Goal: Use online tool/utility: Utilize a website feature to perform a specific function

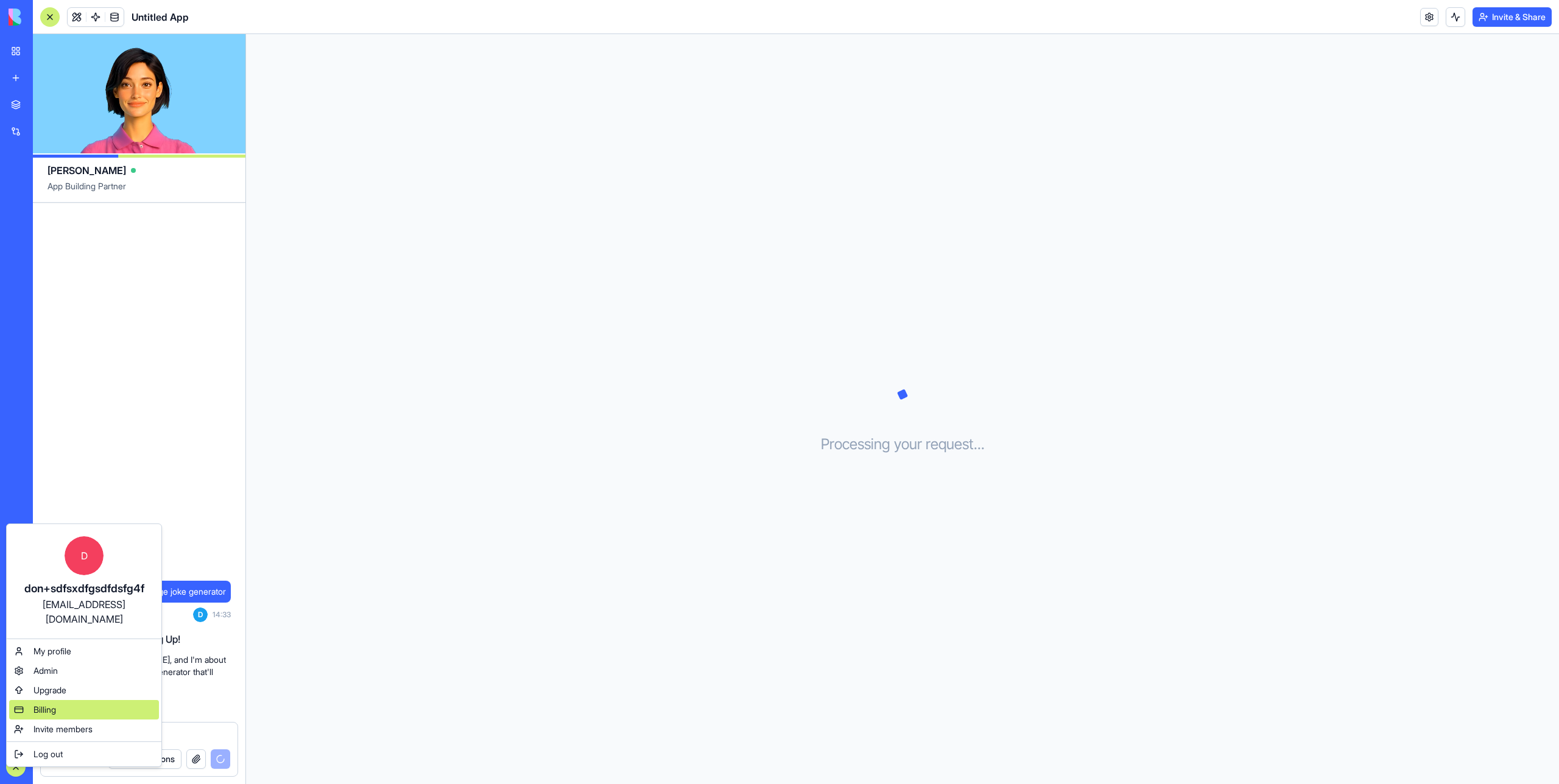
click at [54, 704] on span "Billing" at bounding box center [44, 710] width 22 height 12
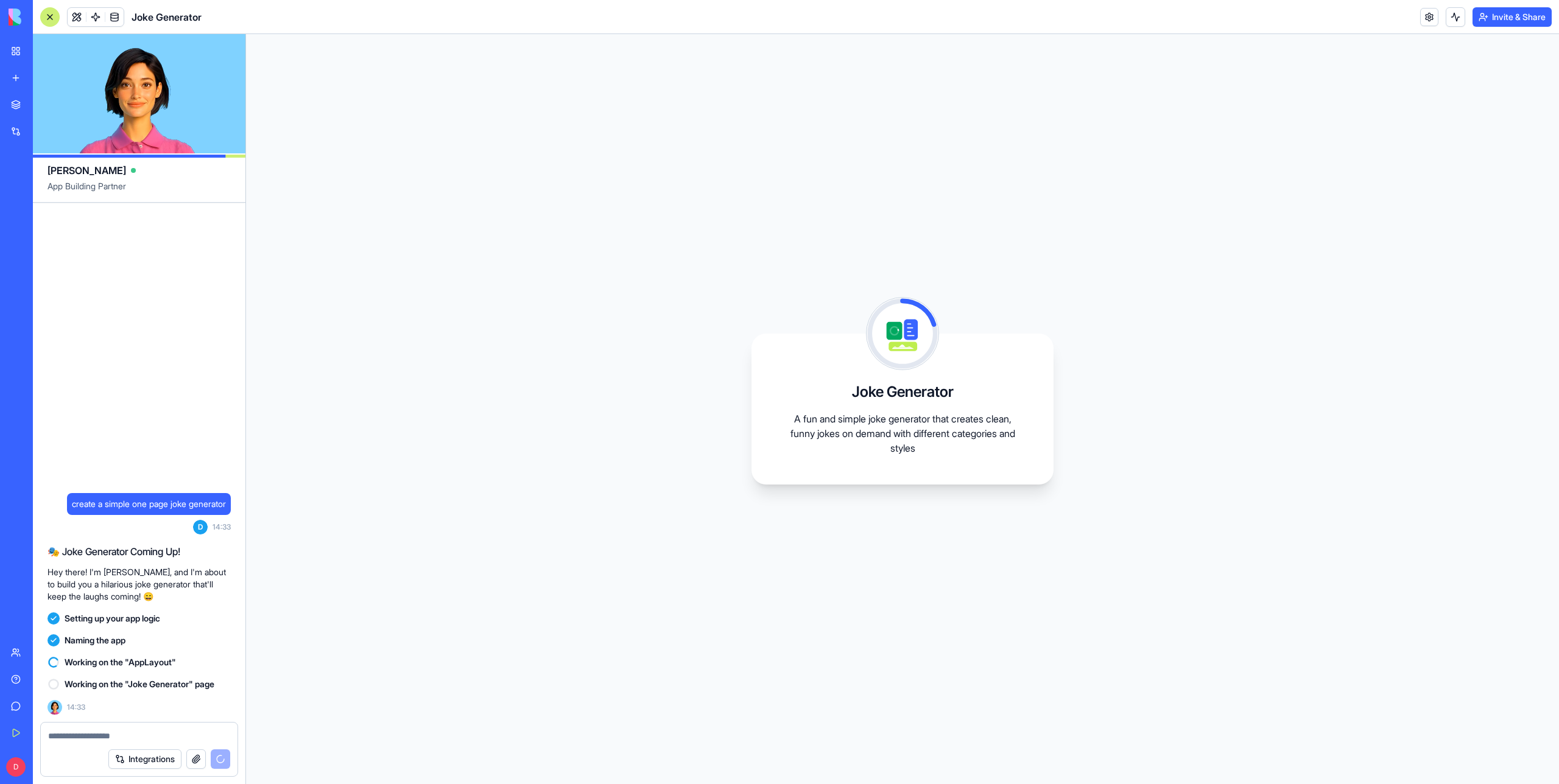
click at [166, 502] on span "create a simple one page joke generator" at bounding box center [149, 504] width 154 height 12
copy span "create a simple one page joke generator"
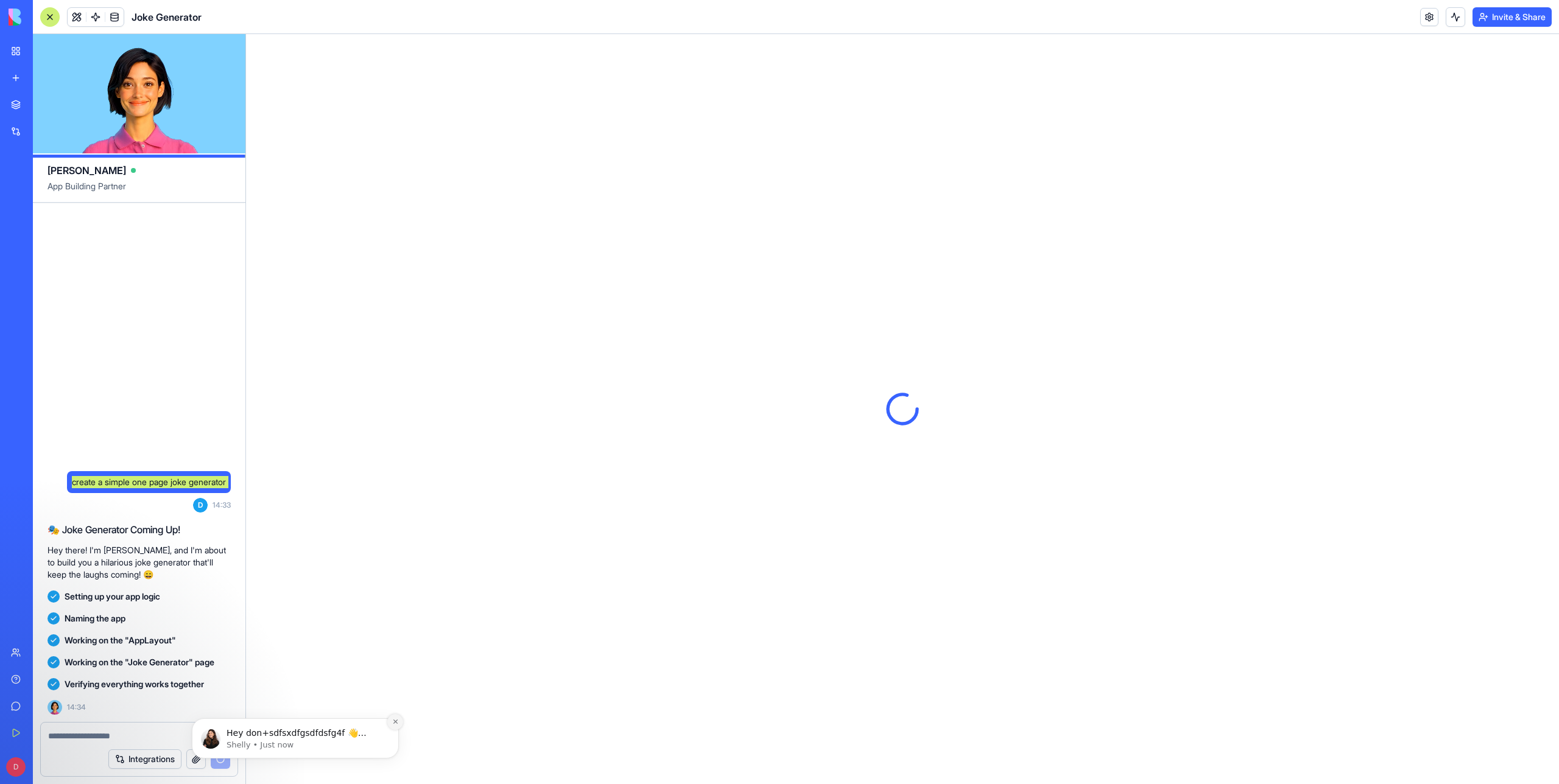
click at [395, 724] on icon "Dismiss notification" at bounding box center [396, 722] width 7 height 7
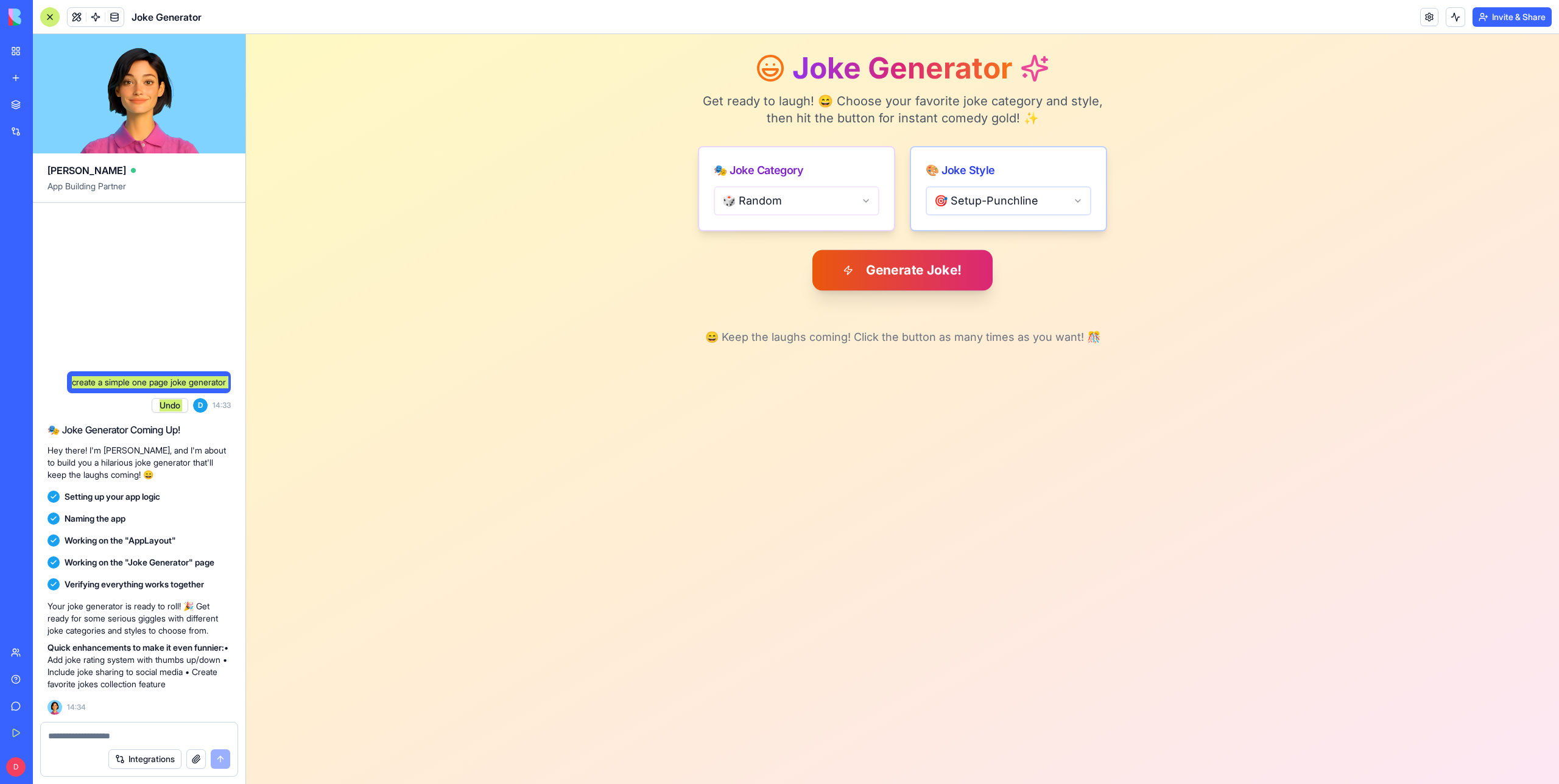
click at [925, 277] on button "Generate Joke!" at bounding box center [902, 270] width 180 height 41
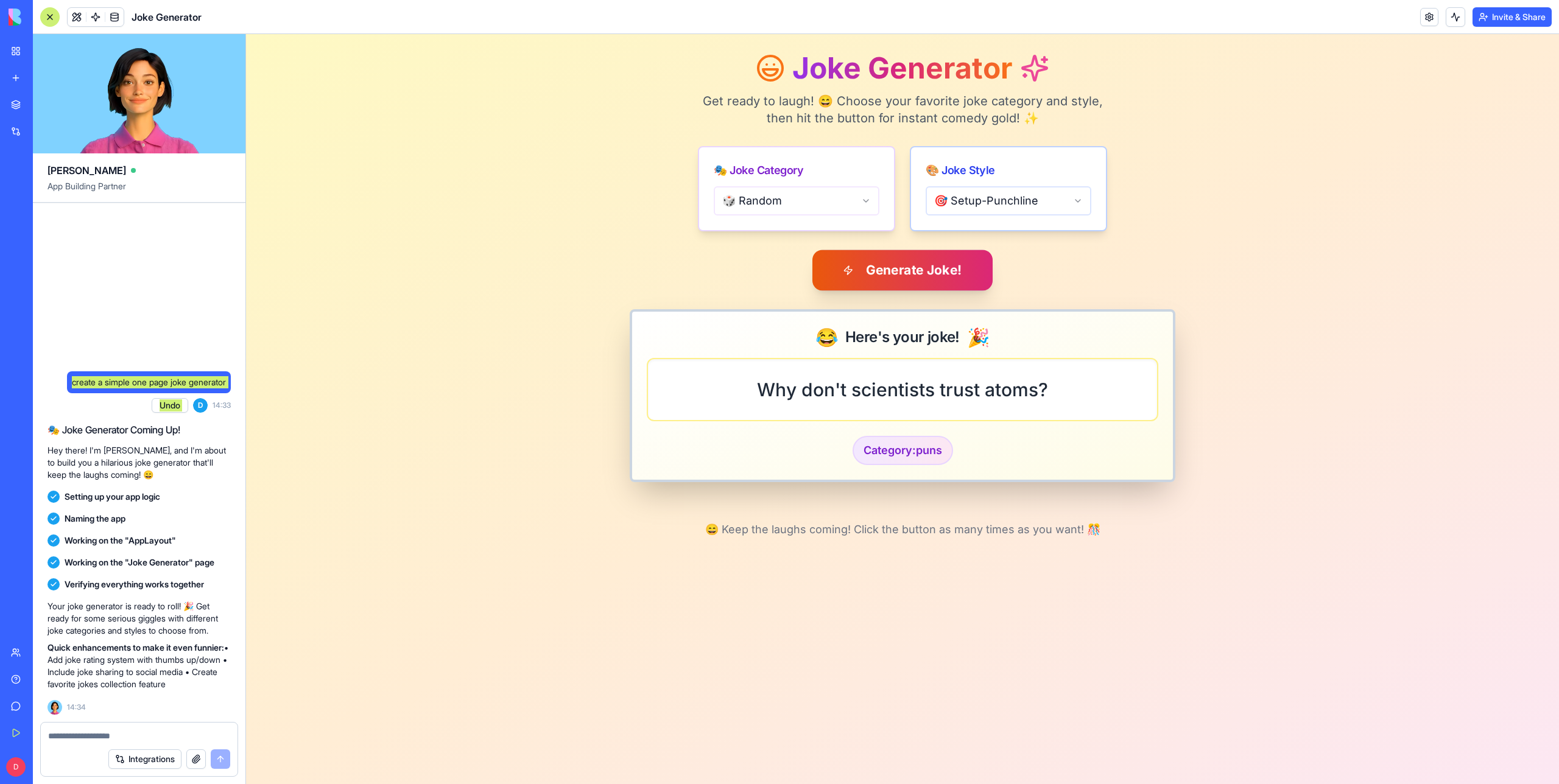
click at [895, 277] on button "Generate Joke!" at bounding box center [902, 270] width 180 height 41
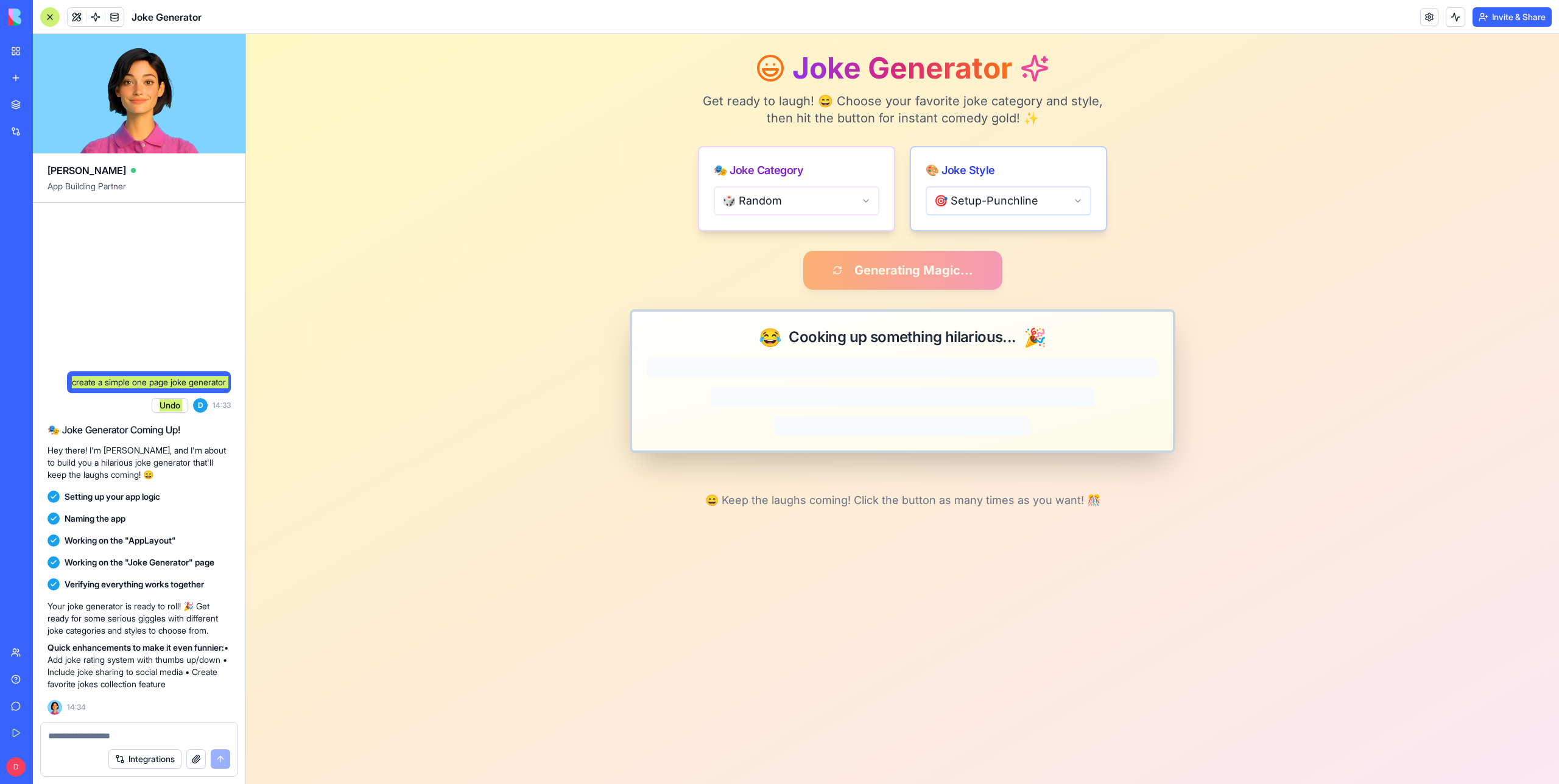
click at [926, 276] on div "Generating Magic..." at bounding box center [902, 270] width 545 height 39
click at [950, 276] on div "Generating Magic..." at bounding box center [902, 270] width 545 height 39
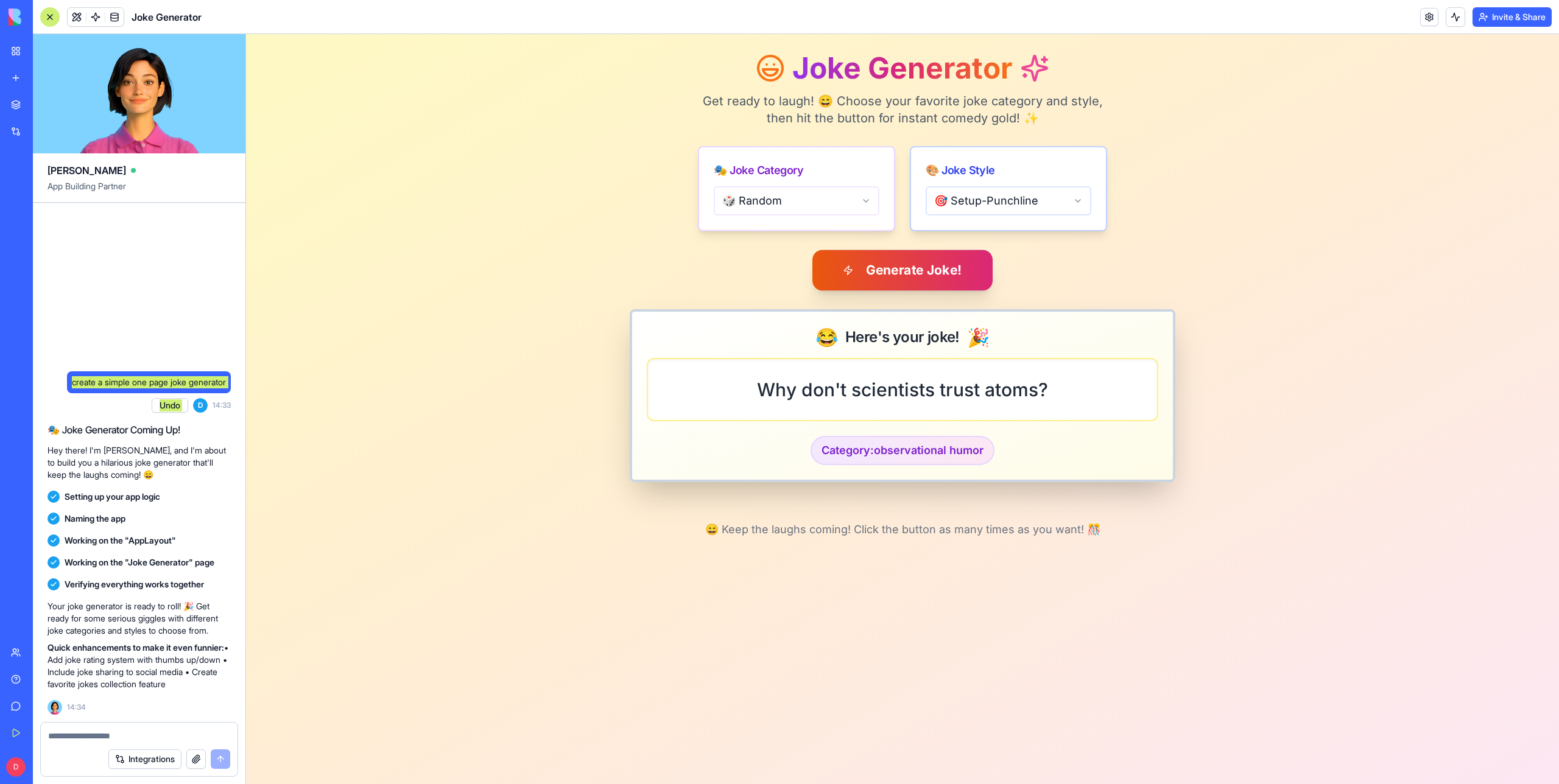
click at [889, 281] on button "Generate Joke!" at bounding box center [902, 270] width 180 height 41
click at [890, 266] on button "Generate Joke!" at bounding box center [902, 270] width 180 height 41
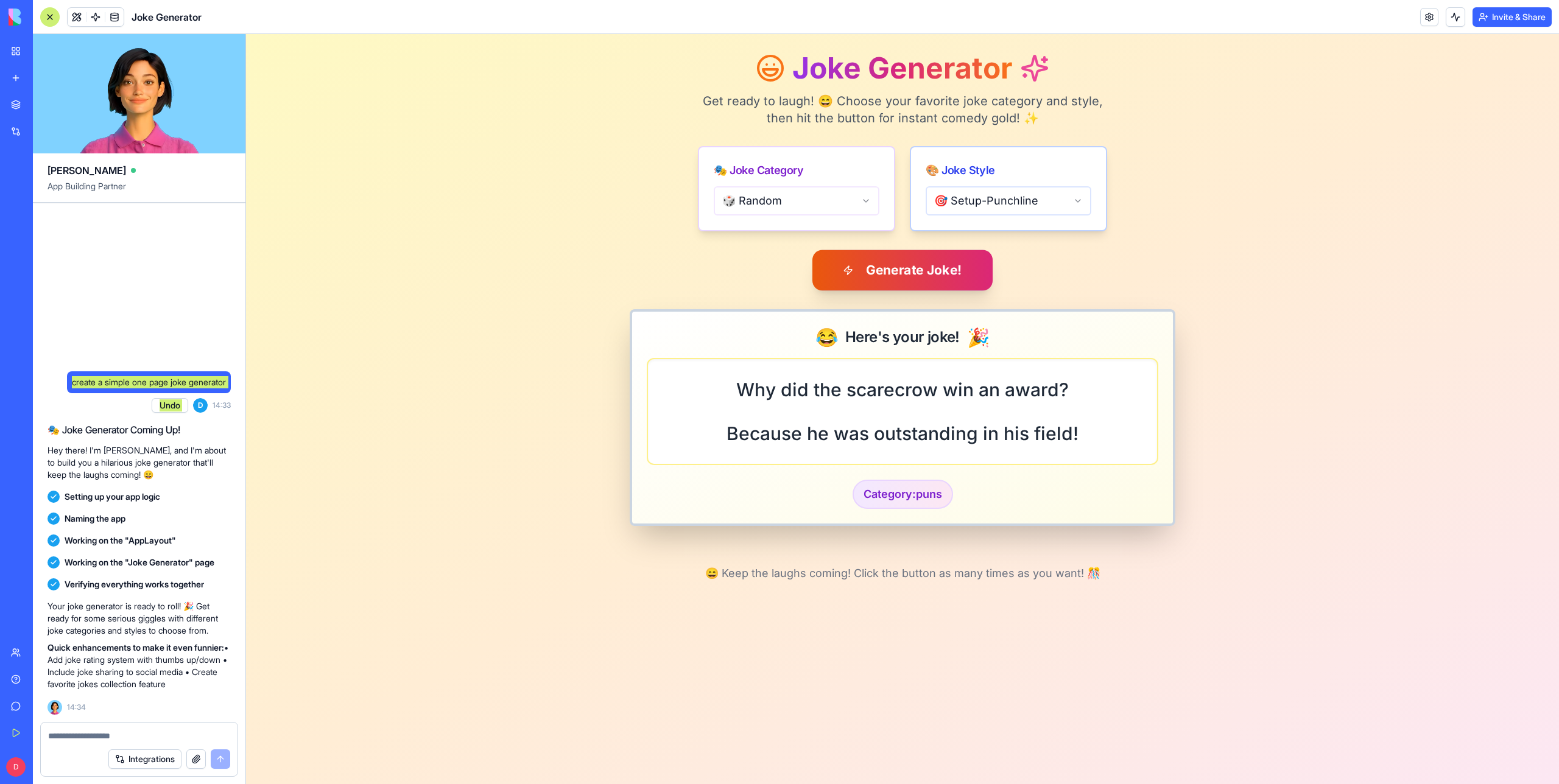
click at [904, 270] on button "Generate Joke!" at bounding box center [902, 270] width 180 height 41
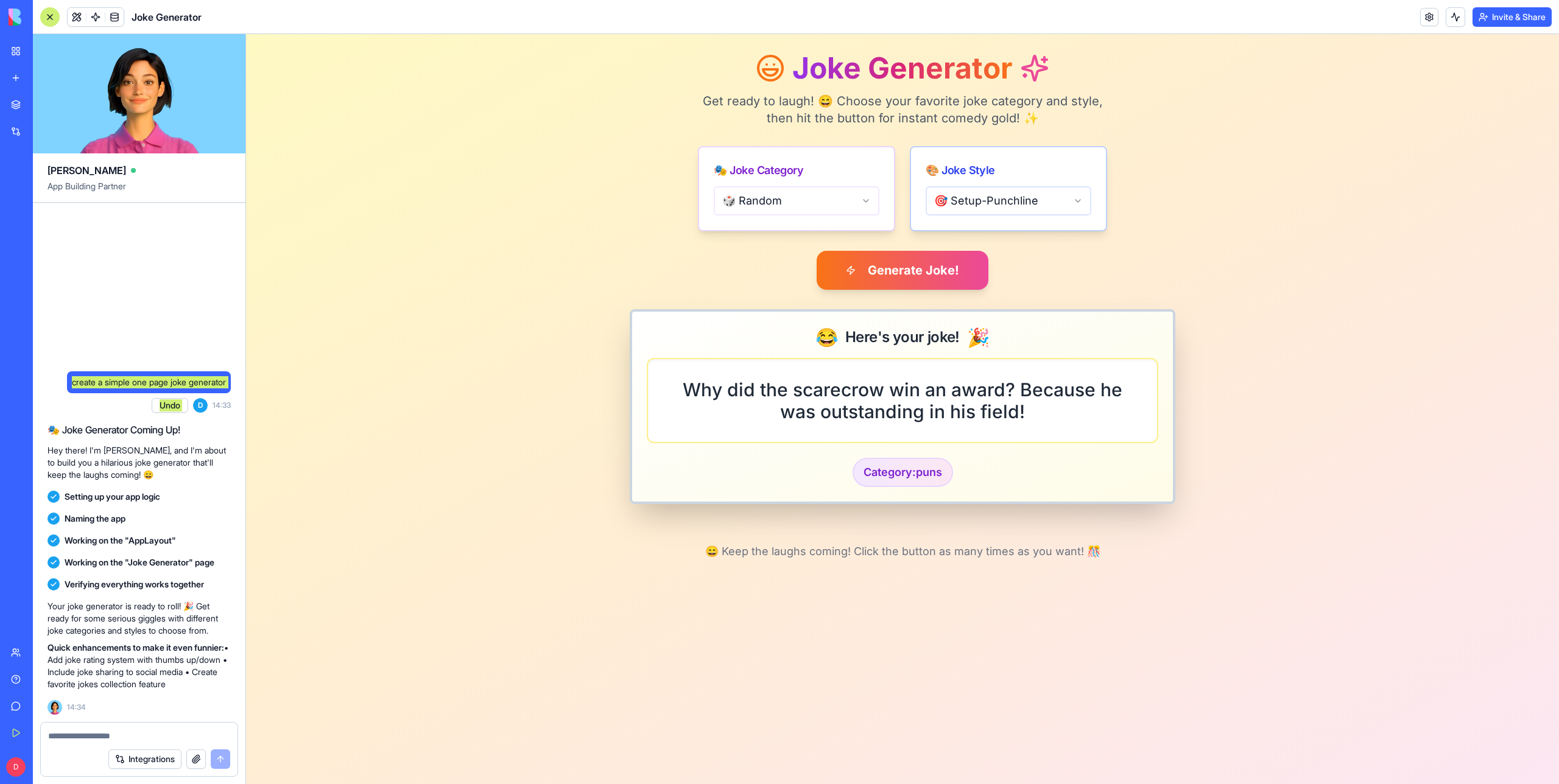
click at [919, 265] on button "Generate Joke!" at bounding box center [902, 270] width 171 height 39
click at [100, 729] on div at bounding box center [139, 732] width 197 height 20
click at [89, 734] on textarea at bounding box center [139, 736] width 182 height 12
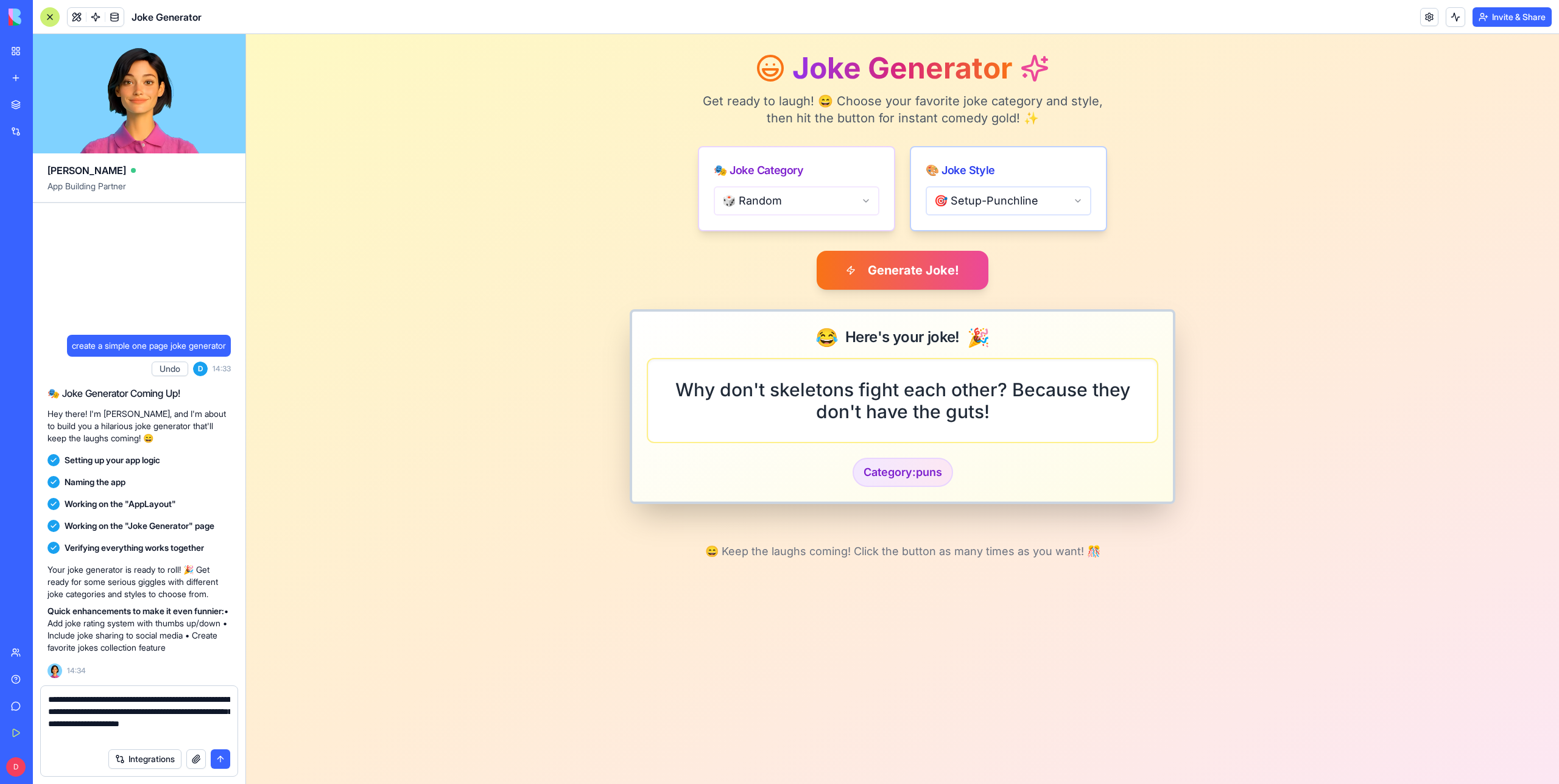
type textarea "**********"
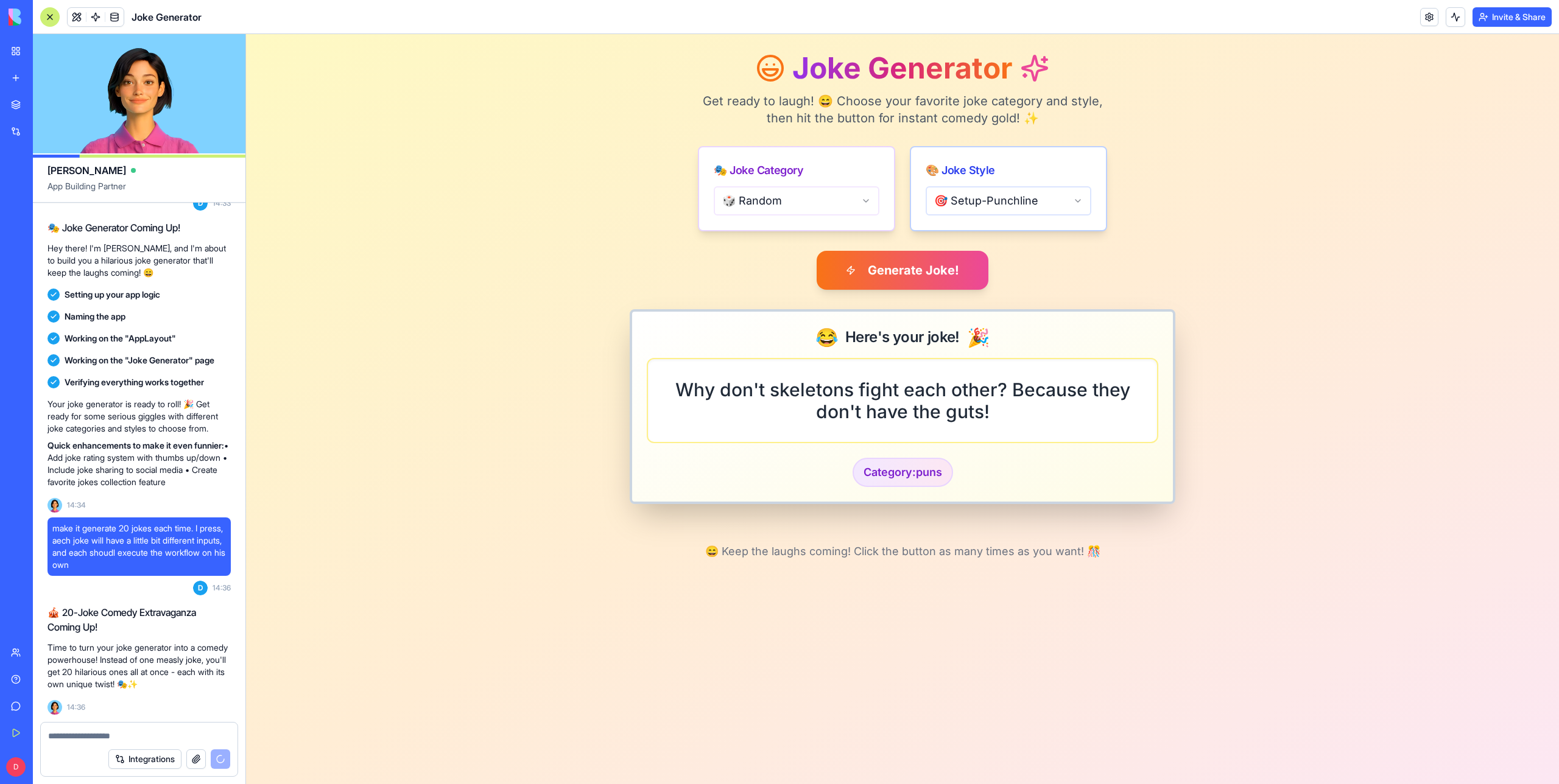
scroll to position [75, 0]
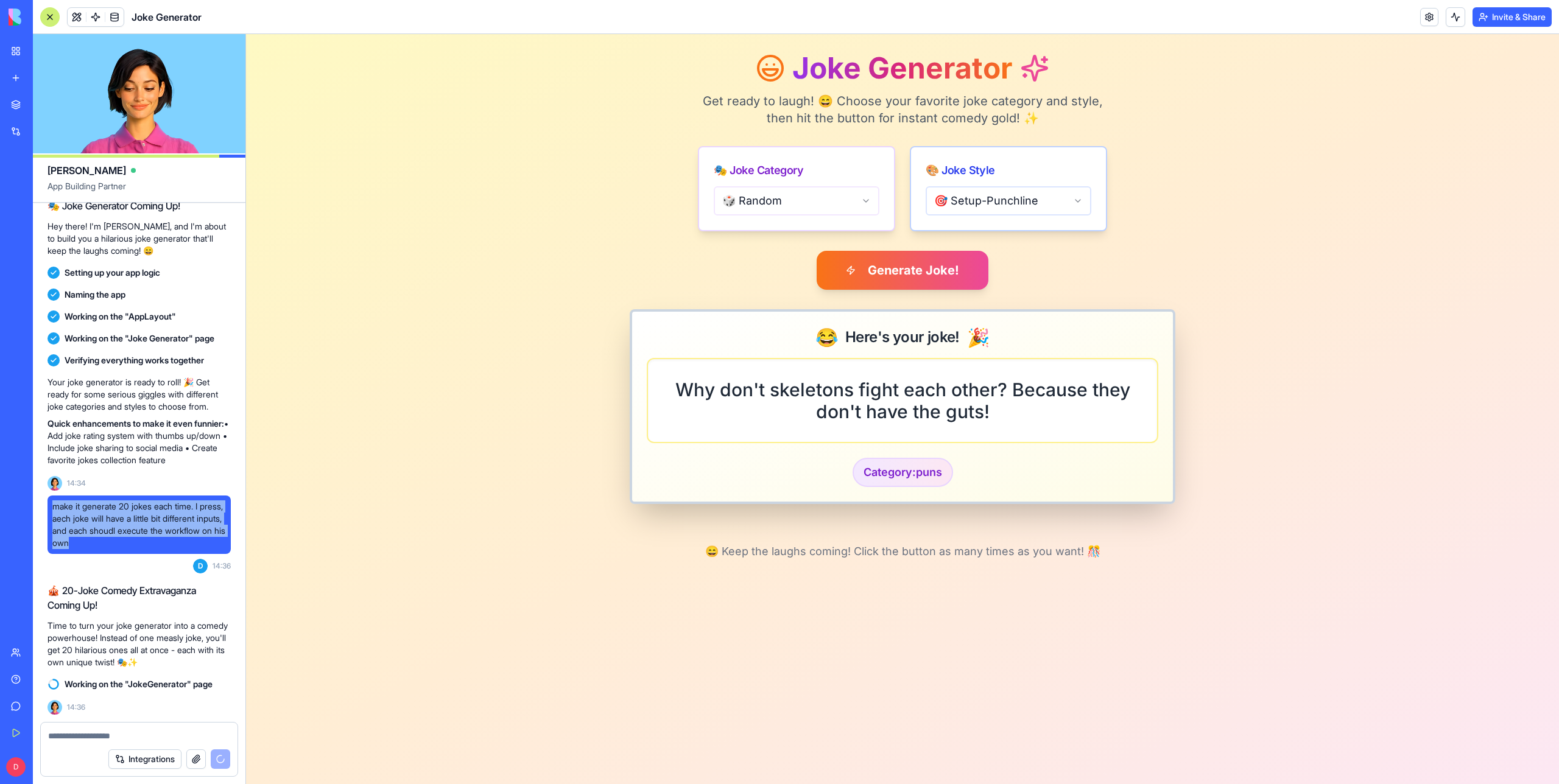
drag, startPoint x: 178, startPoint y: 539, endPoint x: 53, endPoint y: 503, distance: 130.1
click at [53, 503] on span "make it generate 20 jokes each time. I press, aech joke will have a little bit …" at bounding box center [138, 524] width 173 height 49
copy span "make it generate 20 jokes each time. I press, aech joke will have a little bit …"
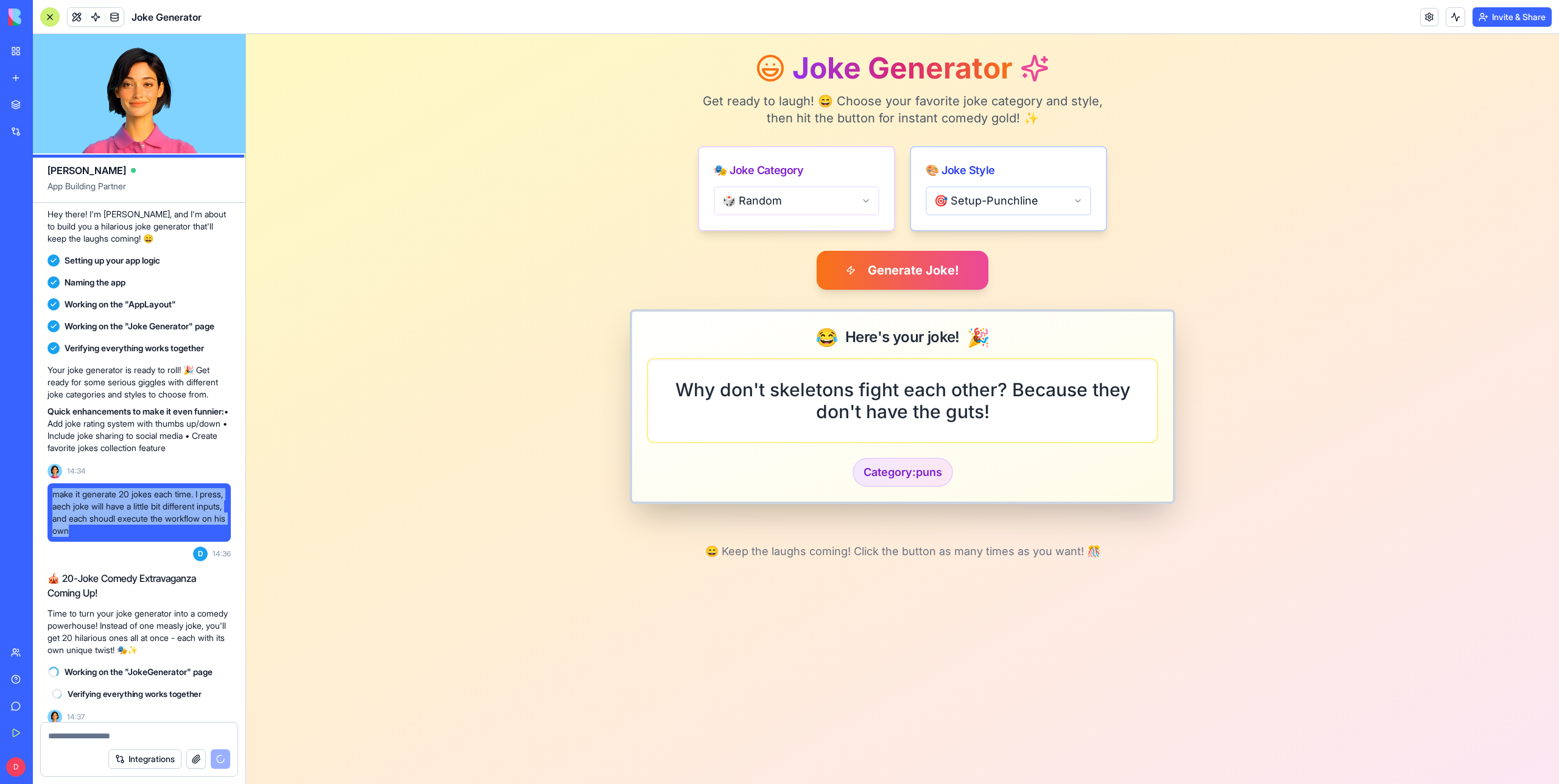
scroll to position [97, 0]
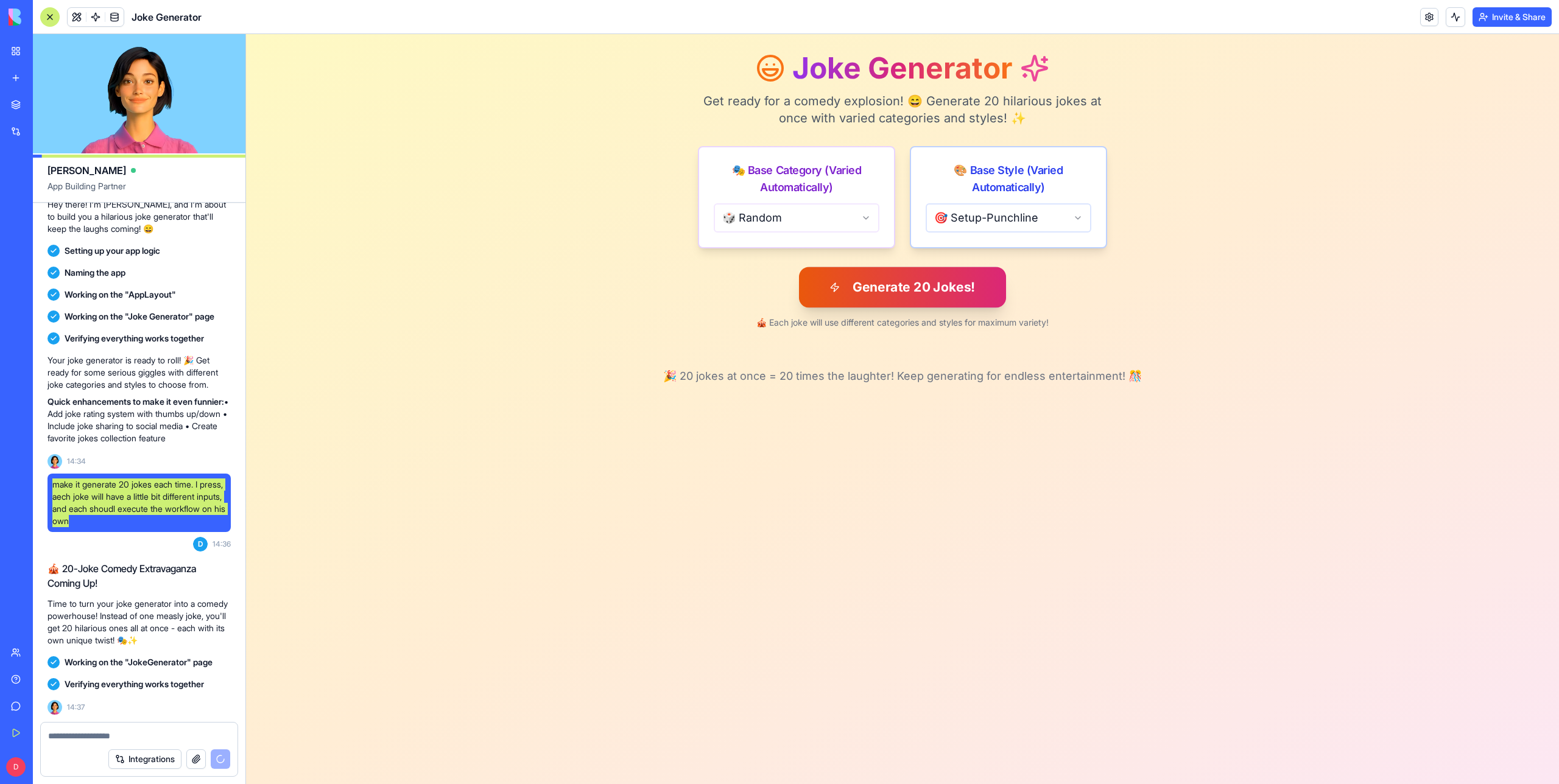
click at [920, 283] on button "Generate 20 Jokes!" at bounding box center [902, 287] width 207 height 41
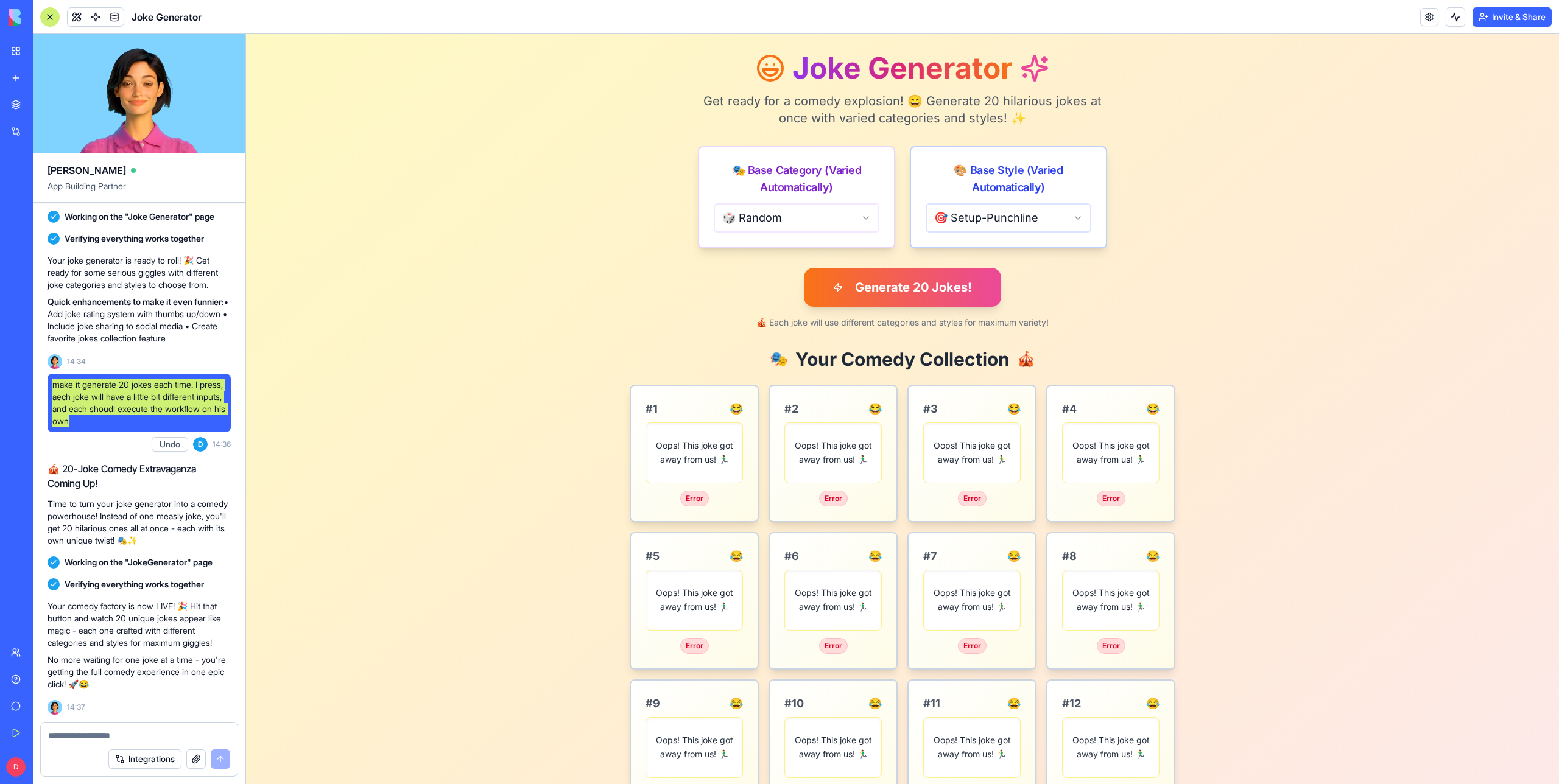
scroll to position [0, 0]
click at [894, 292] on button "Generate 20 Jokes!" at bounding box center [902, 287] width 207 height 41
click at [598, 460] on div "Joke Generator Get ready for a comedy explosion! 😄 Generate 20 hilarious jokes …" at bounding box center [902, 611] width 1036 height 1153
click at [869, 285] on button "Generate 20 Jokes!" at bounding box center [902, 287] width 207 height 41
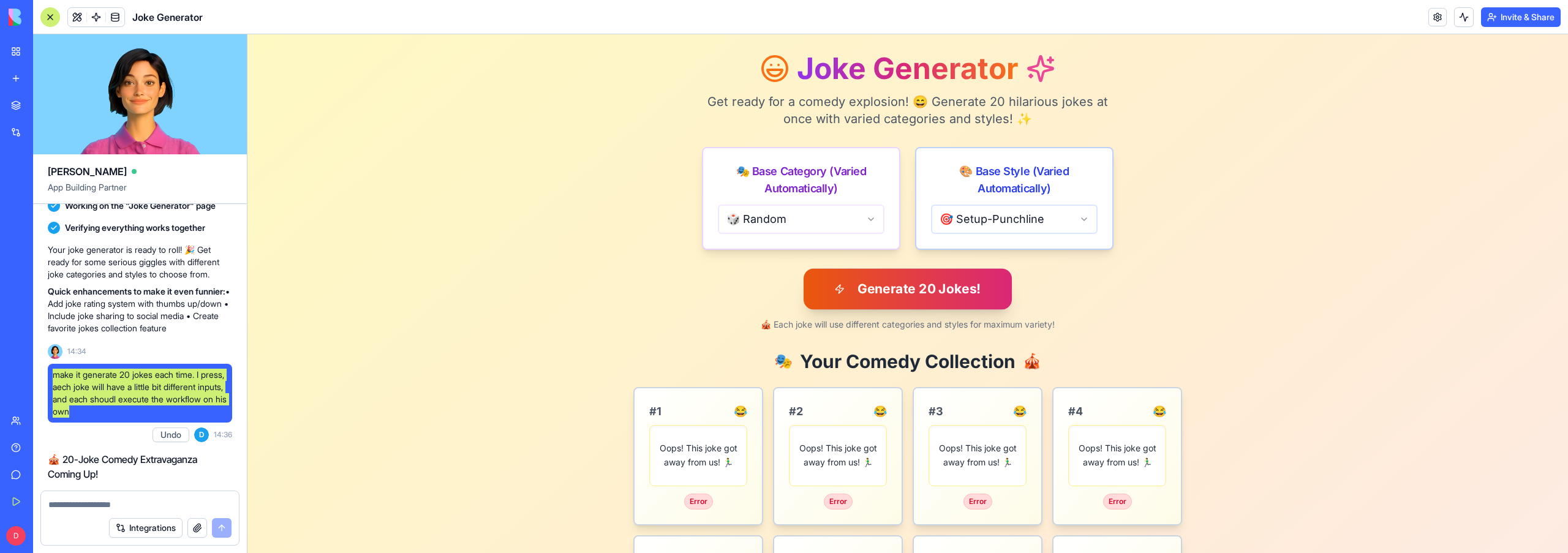
click at [932, 285] on button "Generate 20 Jokes!" at bounding box center [908, 289] width 208 height 41
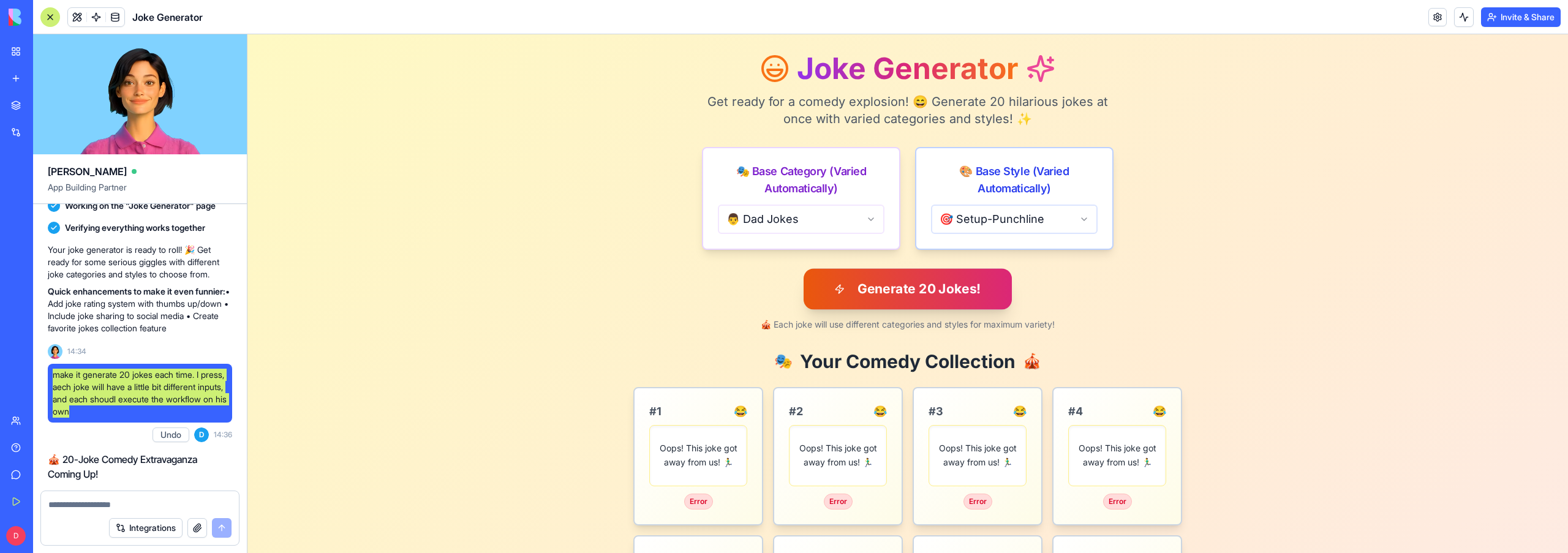
click at [888, 296] on button "Generate 20 Jokes!" at bounding box center [908, 289] width 208 height 41
click at [869, 271] on button "Generate 20 Jokes!" at bounding box center [908, 289] width 208 height 41
click at [869, 284] on button "Generate 20 Jokes!" at bounding box center [908, 289] width 208 height 41
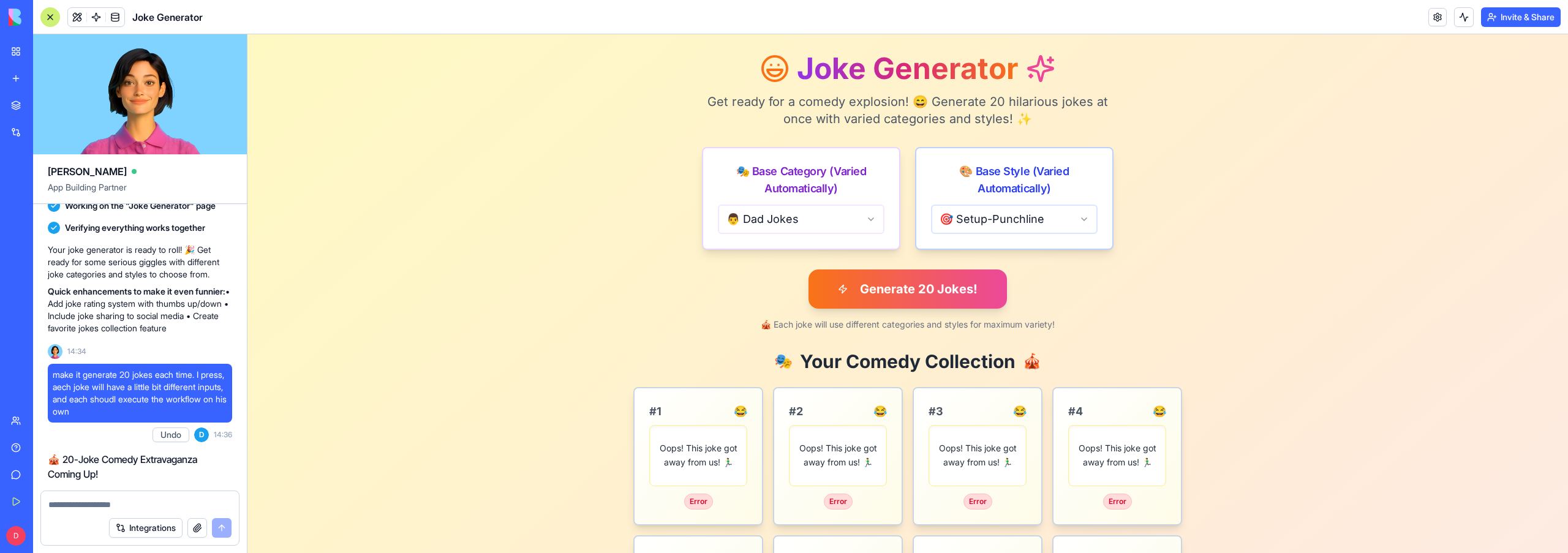
click at [138, 508] on textarea at bounding box center [140, 504] width 183 height 12
click at [676, 459] on p "Oops! This joke got away from us! 🏃‍♂️" at bounding box center [698, 456] width 82 height 28
copy p "Oops! This joke got away from us! 🏃‍♂️"
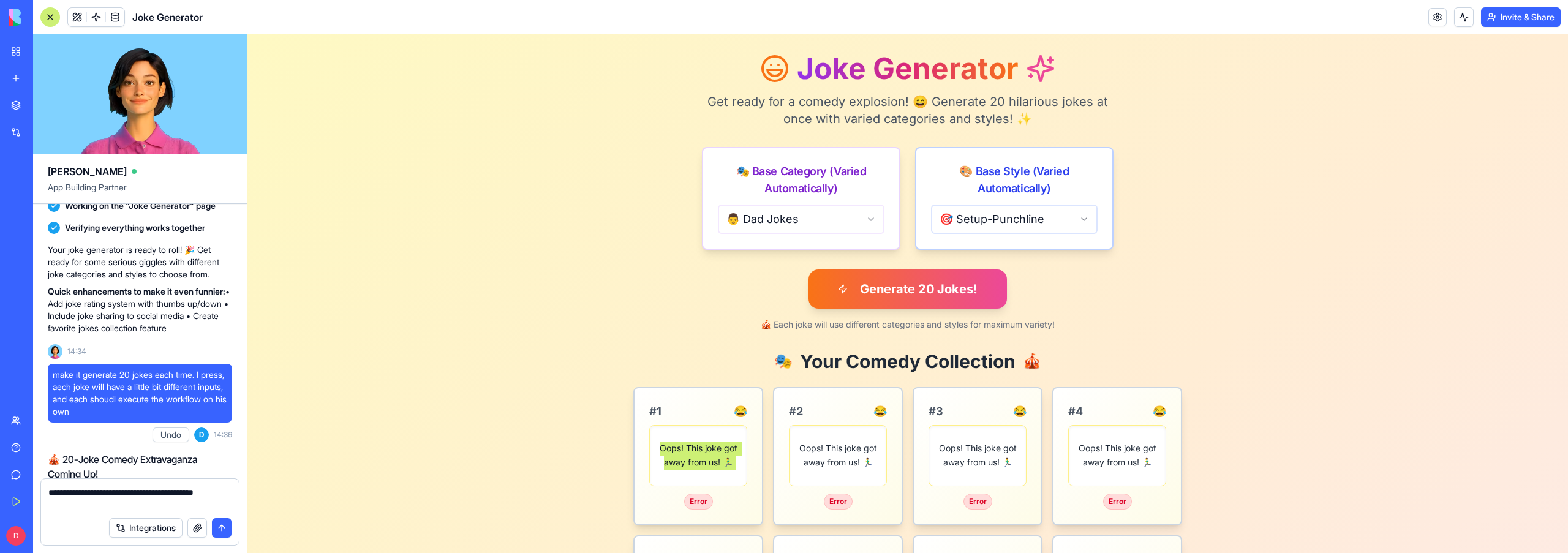
click at [112, 505] on textarea "**********" at bounding box center [140, 499] width 183 height 24
paste textarea "**********"
type textarea "**********"
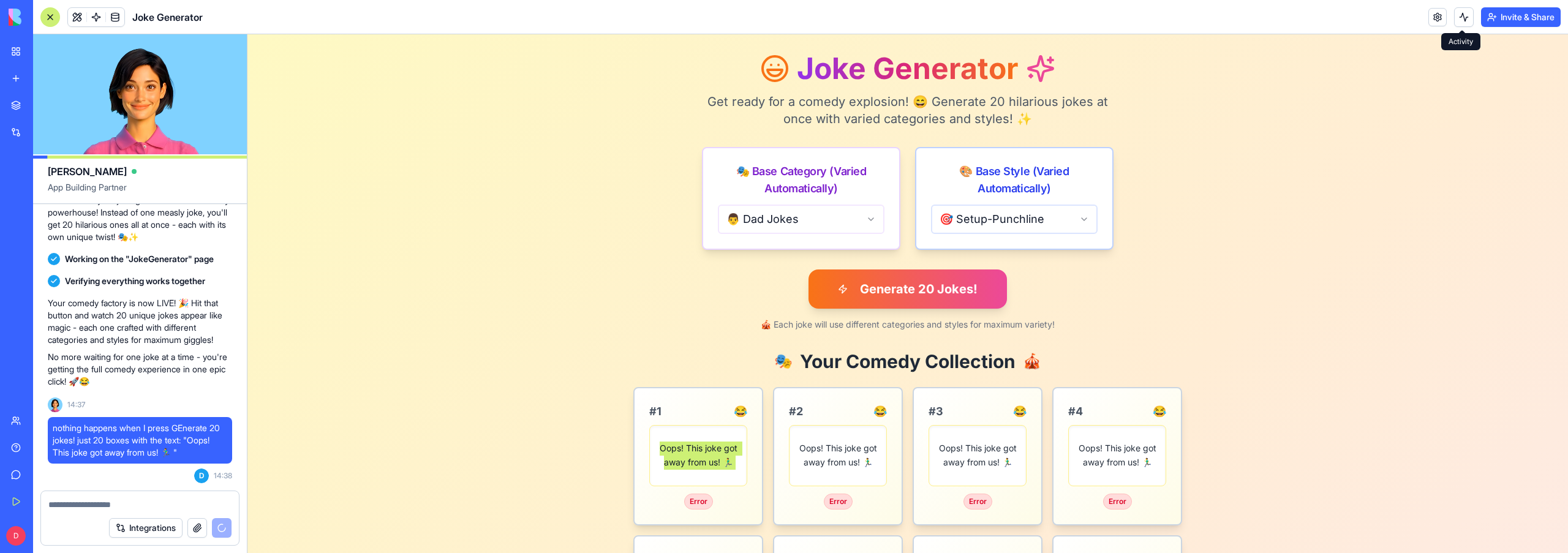
click at [1461, 19] on button at bounding box center [1464, 17] width 20 height 20
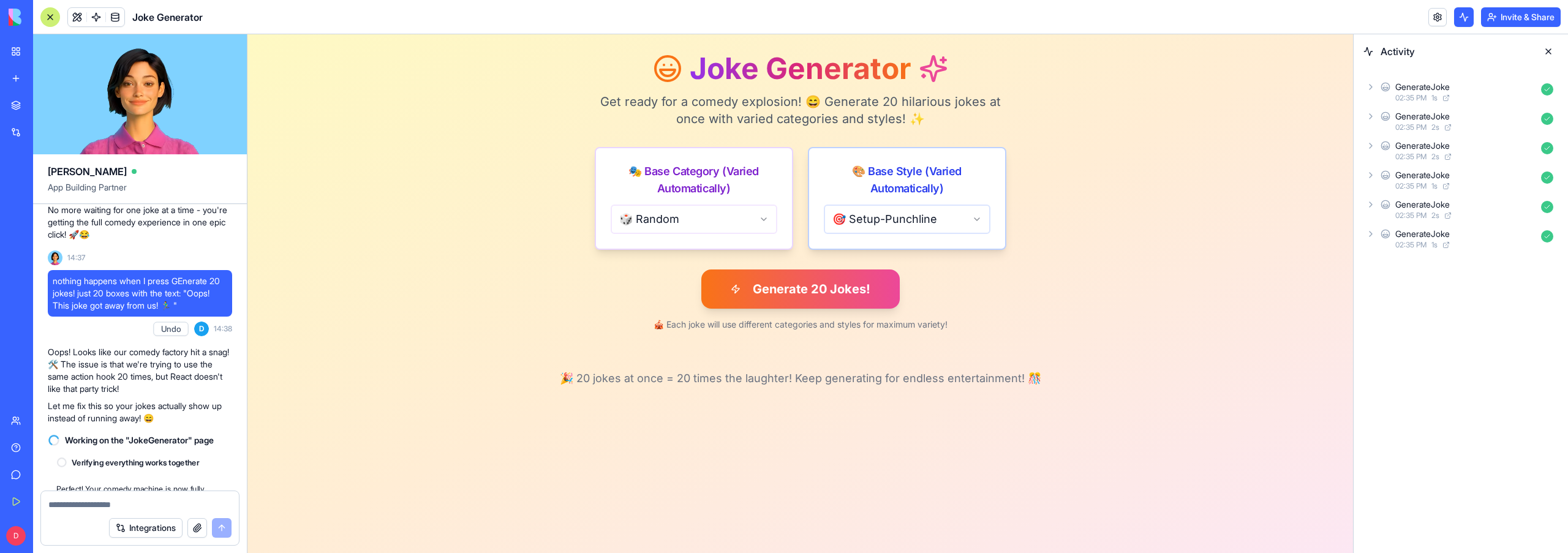
scroll to position [774, 0]
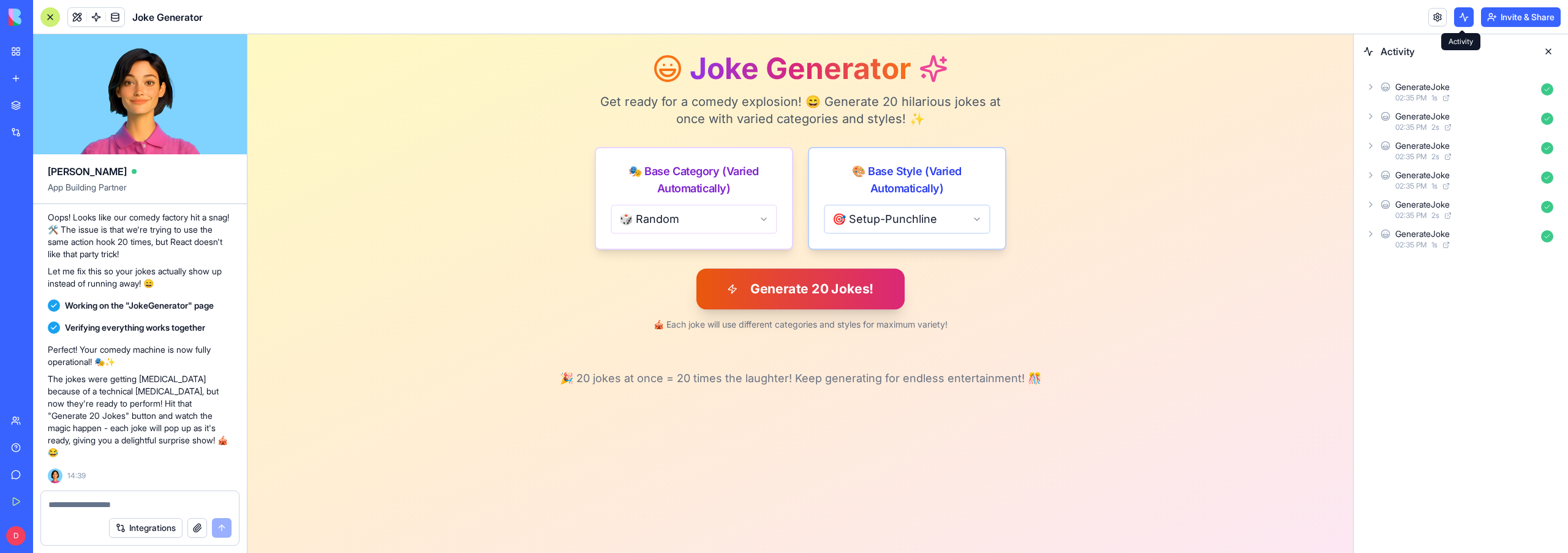
click at [844, 297] on button "Generate 20 Jokes!" at bounding box center [800, 289] width 208 height 41
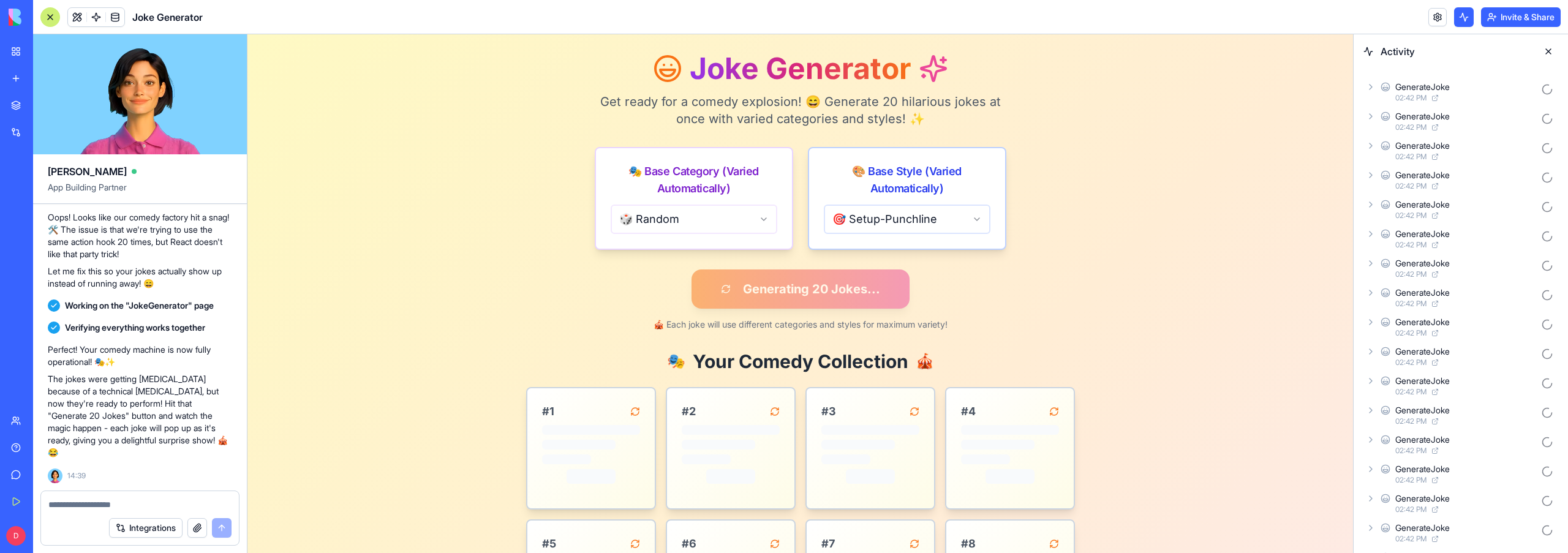
click at [102, 508] on textarea at bounding box center [140, 504] width 183 height 12
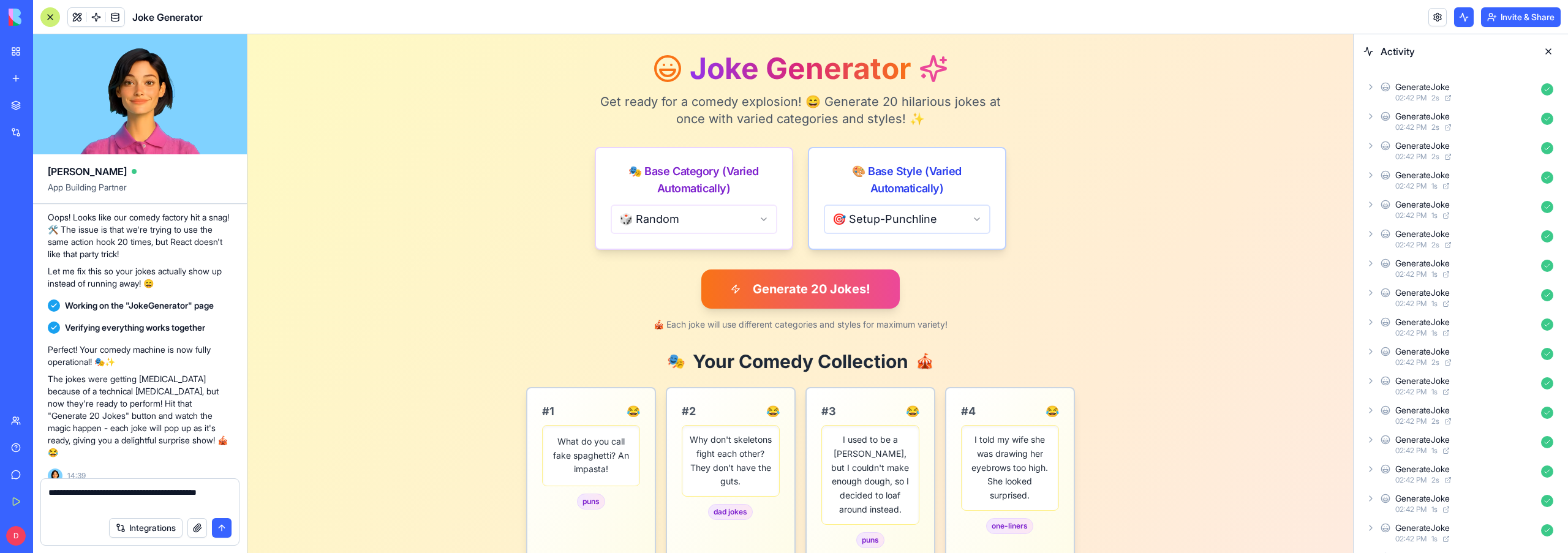
type textarea "**********"
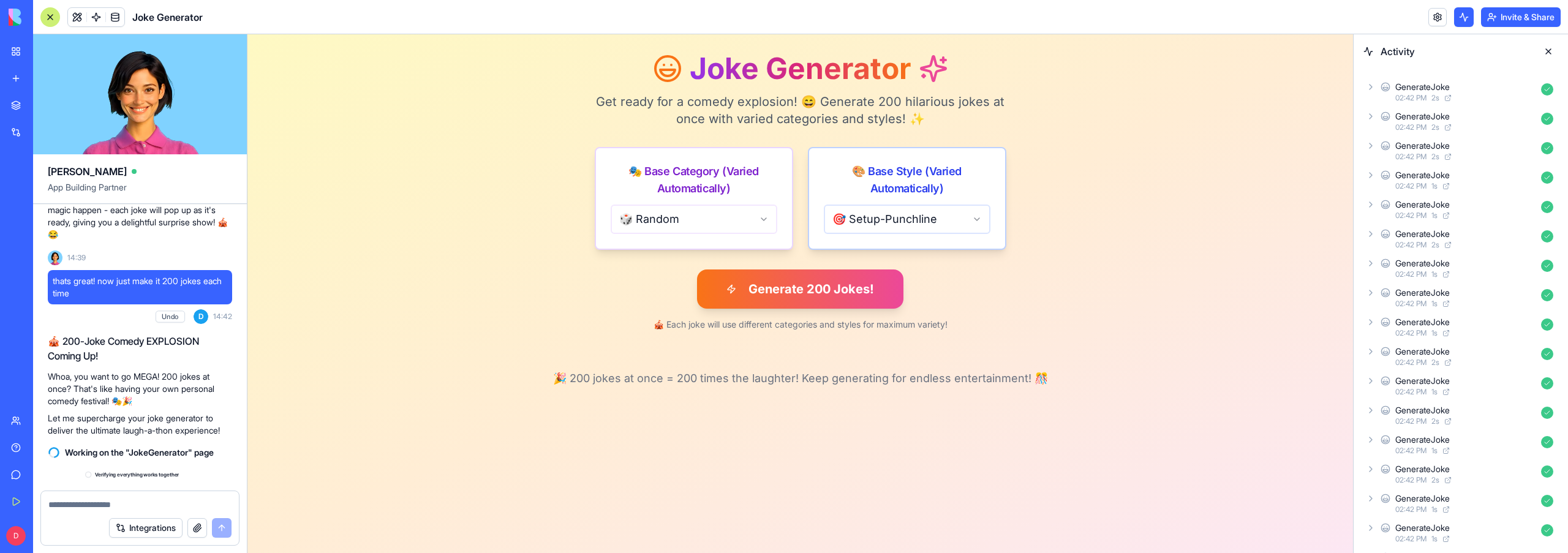
scroll to position [1132, 0]
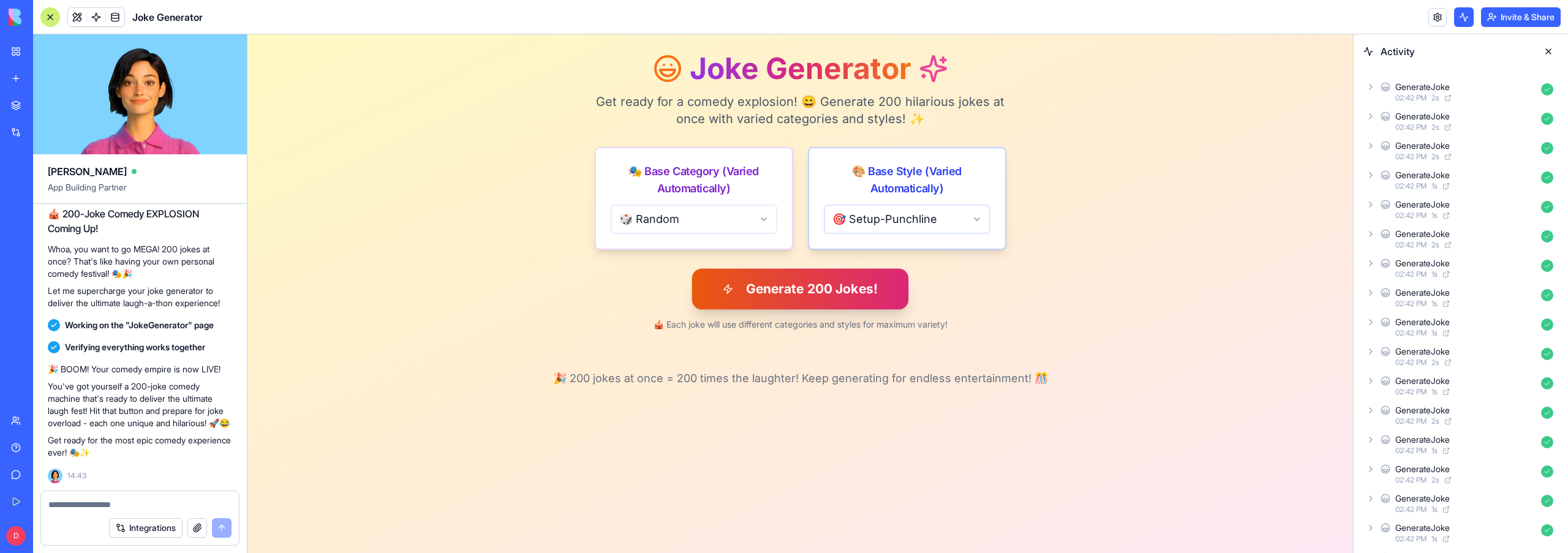
click at [855, 292] on button "Generate 200 Jokes!" at bounding box center [801, 289] width 217 height 41
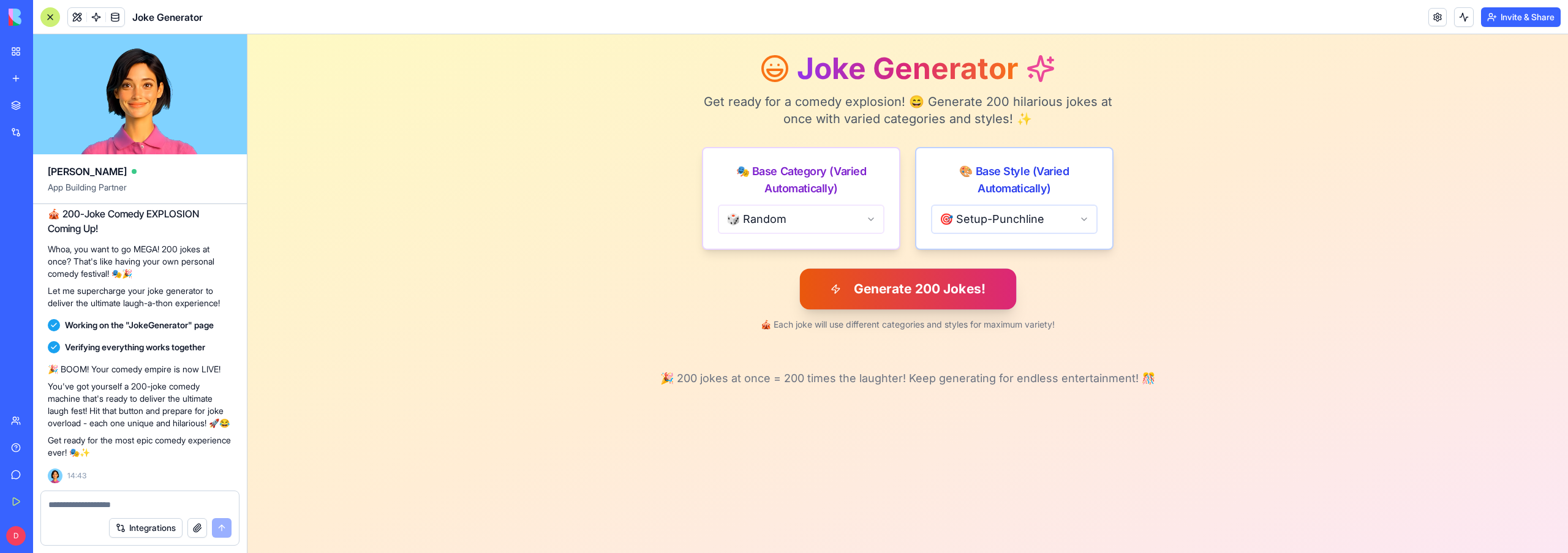
click at [932, 291] on button "Generate 200 Jokes!" at bounding box center [908, 289] width 217 height 41
click at [917, 292] on button "Generate 200 Jokes!" at bounding box center [908, 289] width 217 height 41
